Goal: Find specific page/section: Find specific page/section

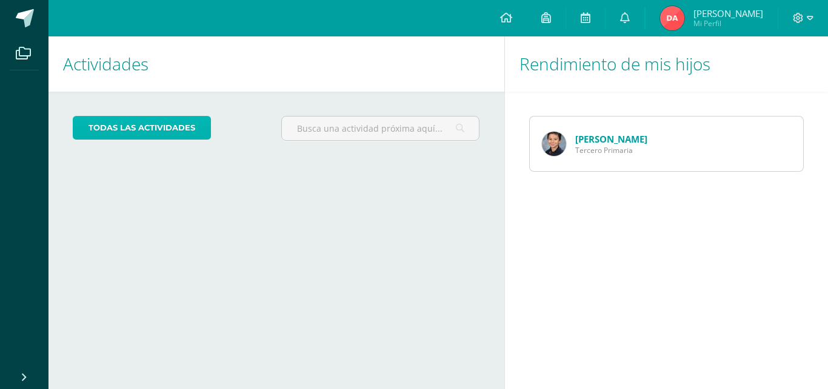
click at [155, 126] on link "todas las Actividades" at bounding box center [142, 128] width 138 height 24
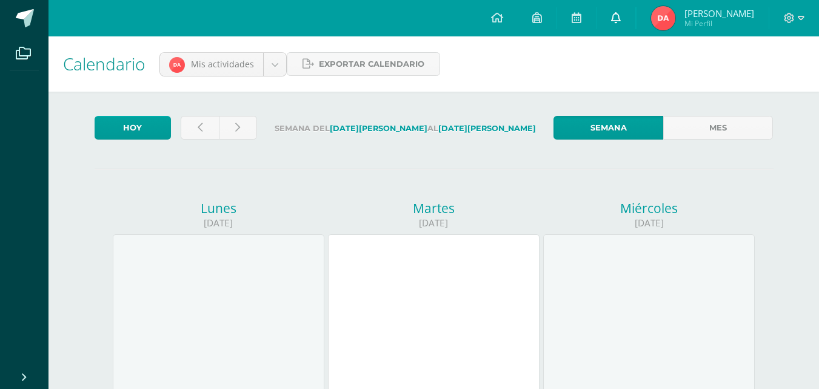
click at [621, 17] on icon at bounding box center [616, 17] width 10 height 11
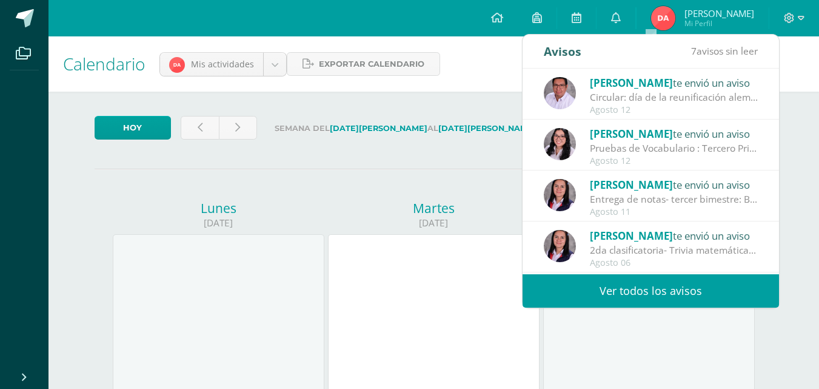
click at [650, 82] on span "[PERSON_NAME]" at bounding box center [631, 83] width 83 height 14
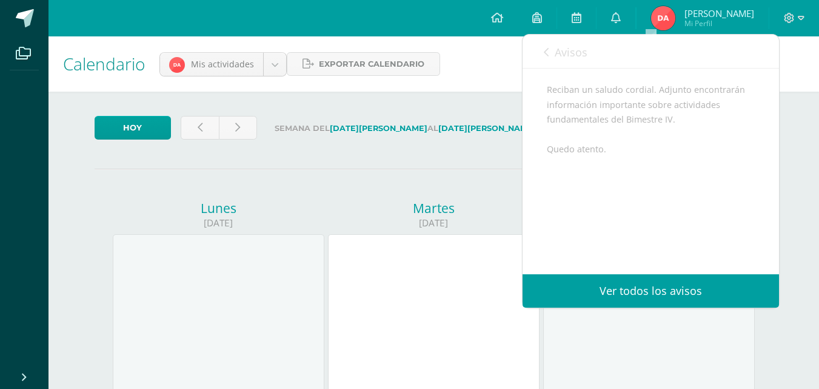
scroll to position [182, 0]
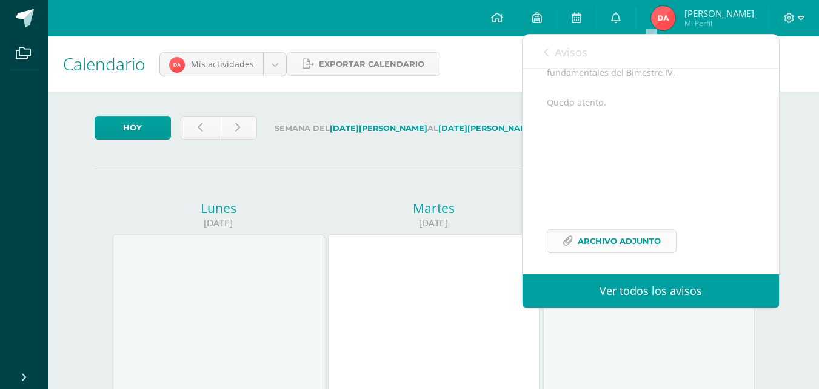
click at [632, 252] on span "Archivo Adjunto" at bounding box center [619, 241] width 83 height 22
